Goal: Information Seeking & Learning: Understand process/instructions

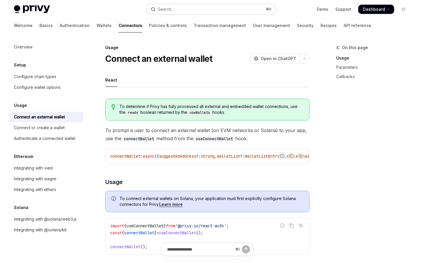
click at [242, 10] on button "Search... ⌘ K" at bounding box center [211, 9] width 128 height 10
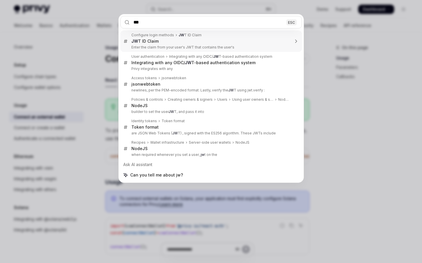
type input "****"
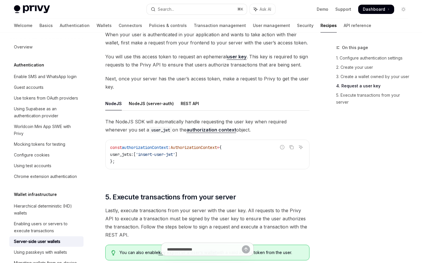
scroll to position [898, 0]
click at [189, 9] on button "Search... ⌘ K" at bounding box center [197, 9] width 100 height 10
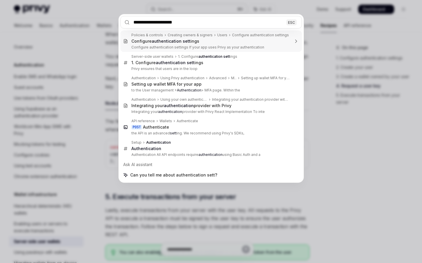
type input "**********"
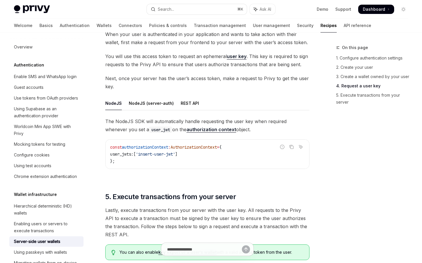
type textarea "*"
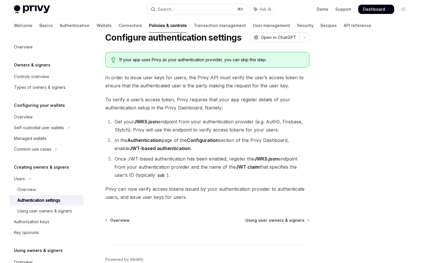
scroll to position [16, 0]
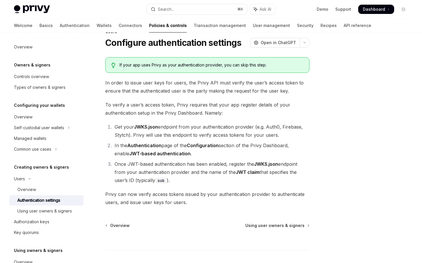
click at [209, 146] on strong "Configuration" at bounding box center [203, 145] width 32 height 6
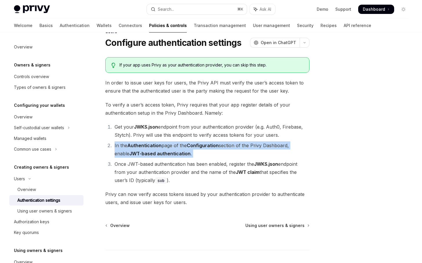
click at [209, 146] on strong "Configuration" at bounding box center [203, 145] width 32 height 6
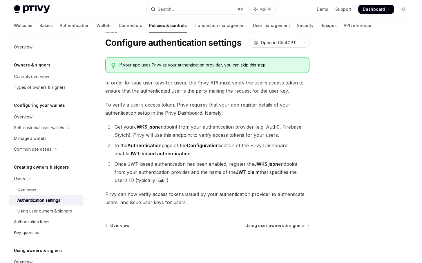
click at [183, 173] on li "Once JWT-based authentication has been enabled, register the JWKS.json endpoint…" at bounding box center [211, 172] width 196 height 24
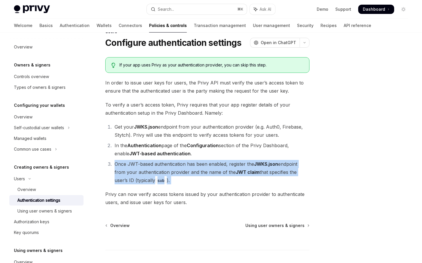
click at [183, 173] on li "Once JWT-based authentication has been enabled, register the JWKS.json endpoint…" at bounding box center [211, 172] width 196 height 24
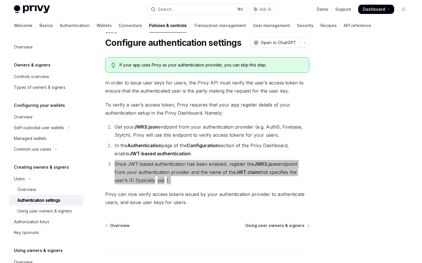
scroll to position [0, 0]
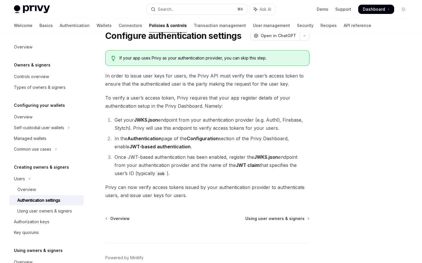
scroll to position [53, 0]
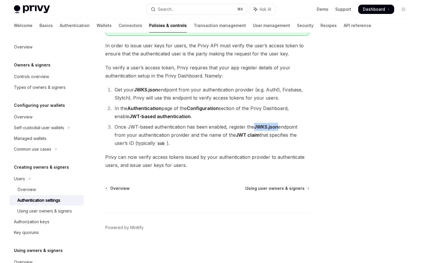
drag, startPoint x: 255, startPoint y: 127, endPoint x: 279, endPoint y: 126, distance: 24.1
click at [279, 126] on li "Once JWT-based authentication has been enabled, register the JWKS.json endpoint…" at bounding box center [211, 135] width 196 height 24
copy strong "JWKS.json"
click at [197, 10] on button "Search... ⌘ K" at bounding box center [197, 9] width 100 height 10
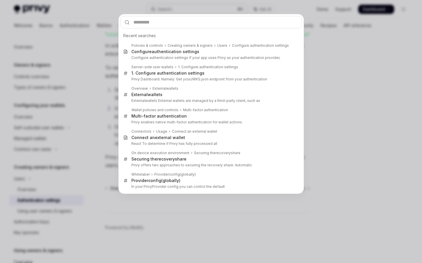
type input "*********"
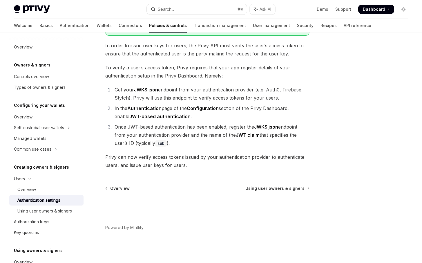
type textarea "*"
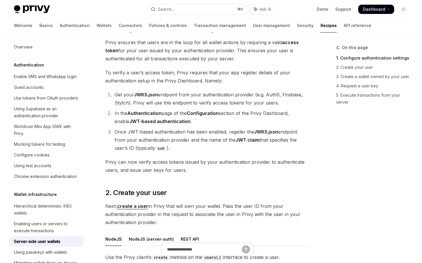
scroll to position [360, 0]
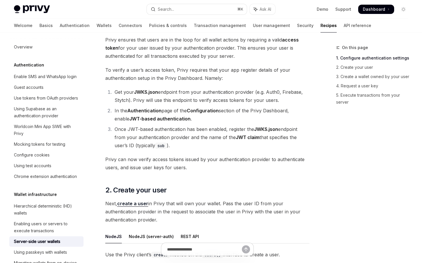
click at [215, 94] on li "Get your JWKS.json endpoint from your authentication provider (e.g. Auth0, Fire…" at bounding box center [211, 96] width 196 height 16
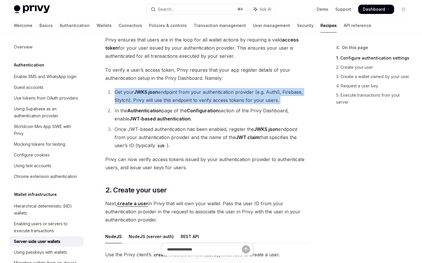
click at [215, 94] on li "Get your JWKS.json endpoint from your authentication provider (e.g. Auth0, Fire…" at bounding box center [211, 96] width 196 height 16
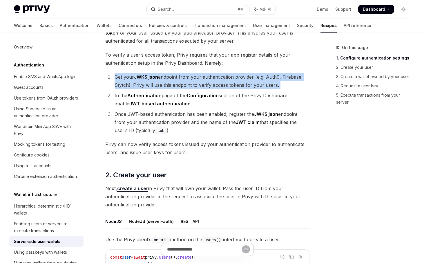
scroll to position [377, 0]
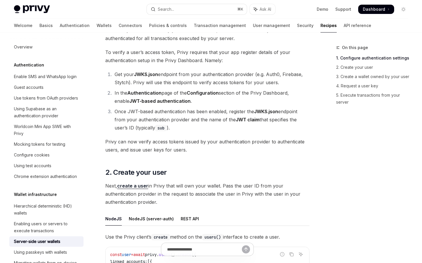
click at [215, 94] on strong "Configuration" at bounding box center [203, 93] width 32 height 6
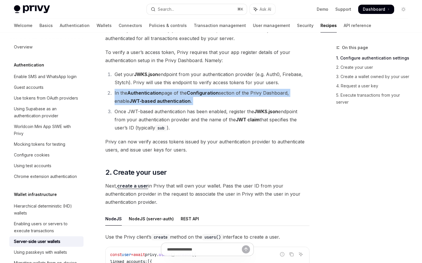
click at [215, 94] on strong "Configuration" at bounding box center [203, 93] width 32 height 6
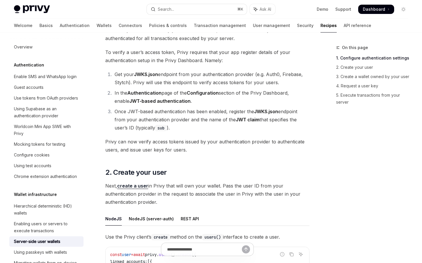
click at [206, 114] on li "Once JWT-based authentication has been enabled, register the JWKS.json endpoint…" at bounding box center [211, 119] width 196 height 24
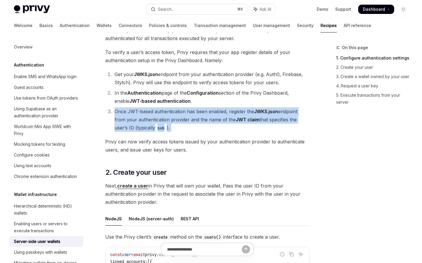
click at [206, 114] on li "Once JWT-based authentication has been enabled, register the JWKS.json endpoint…" at bounding box center [211, 119] width 196 height 24
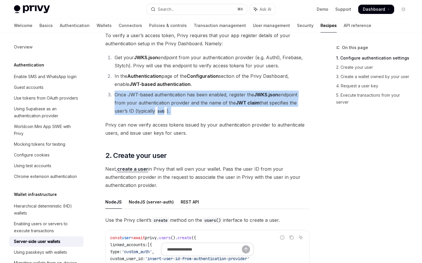
scroll to position [394, 0]
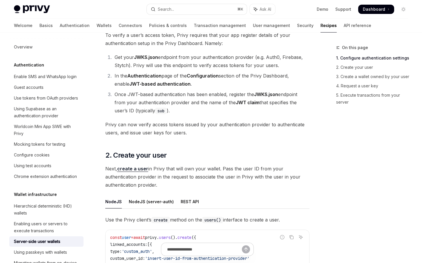
click at [200, 127] on span "Privy can now verify access tokens issued by your authentication provider to au…" at bounding box center [207, 128] width 204 height 16
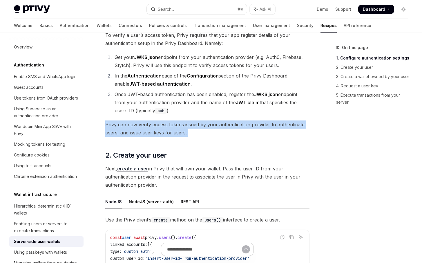
click at [200, 127] on span "Privy can now verify access tokens issued by your authentication provider to au…" at bounding box center [207, 128] width 204 height 16
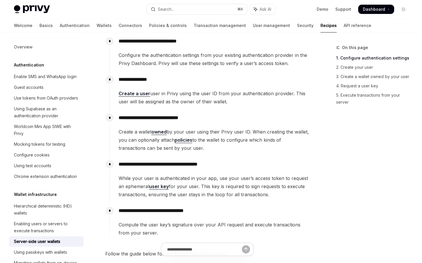
scroll to position [111, 0]
